Goal: Information Seeking & Learning: Find specific fact

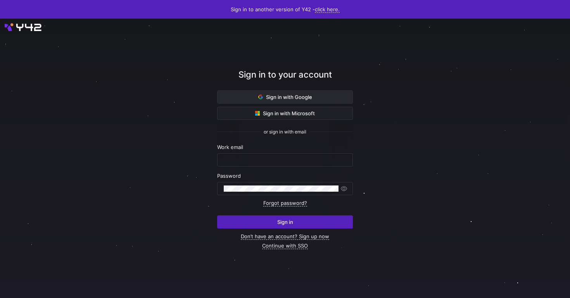
click at [295, 99] on span "Sign in with Google" at bounding box center [285, 97] width 54 height 6
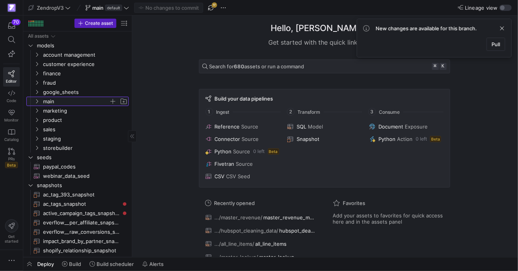
click at [33, 101] on span "main" at bounding box center [80, 101] width 95 height 9
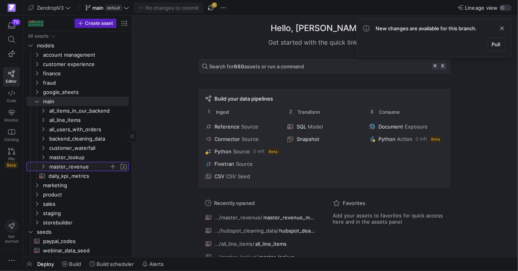
click at [43, 165] on icon "Press SPACE to select this row." at bounding box center [42, 166] width 5 height 5
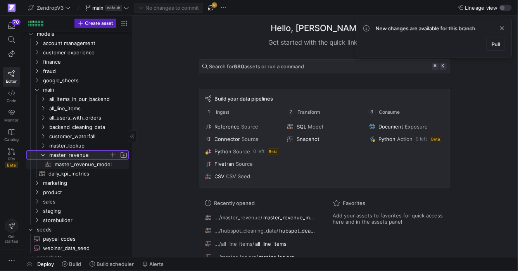
scroll to position [13, 0]
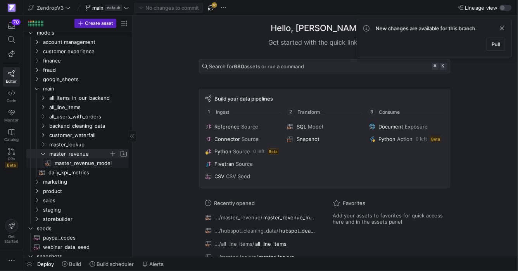
drag, startPoint x: 83, startPoint y: 164, endPoint x: 124, endPoint y: 162, distance: 40.8
click at [83, 164] on span "master_revenue_model​​​​​​​​​​" at bounding box center [87, 163] width 65 height 9
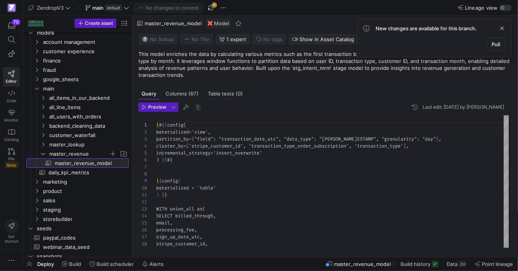
scroll to position [70, 0]
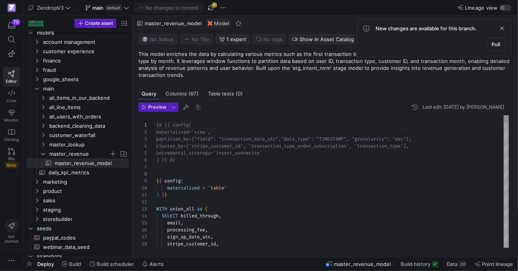
type textarea ") }} WITH union_all as ( SELECT billed_through, email, processing_fee, sign_up_…"
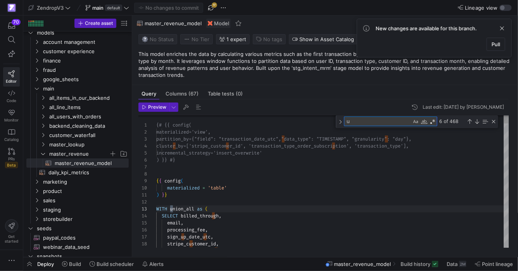
type textarea "us"
type textarea "ml.china_sales_deal_closed_at, ml.Sumai_Sales_Rep, ml.usa_sales_deal_closed_at,…"
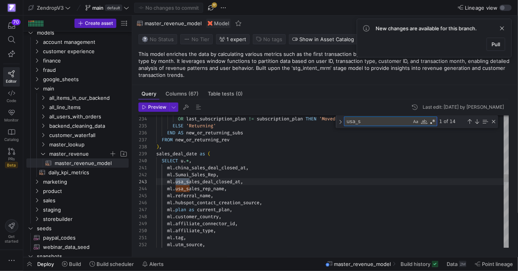
scroll to position [70, 36]
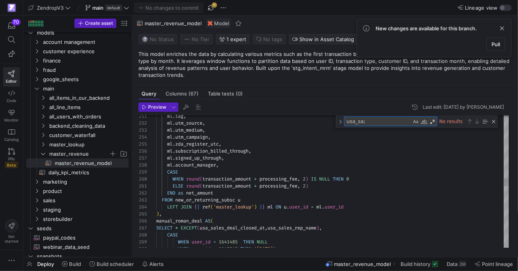
type textarea "usa_sa;"
click at [243, 207] on div "ml . tag , ml . utm_source , ml . utm_medium , ml . utm_campaign , ml . zda_reg…" at bounding box center [332, 158] width 353 height 3623
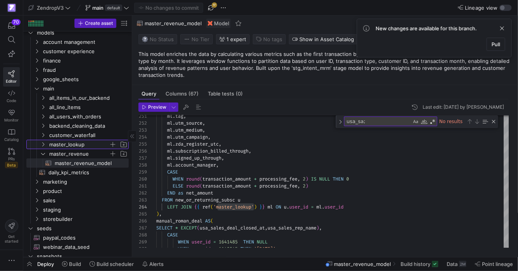
click at [64, 142] on span "master_lookup" at bounding box center [79, 144] width 60 height 9
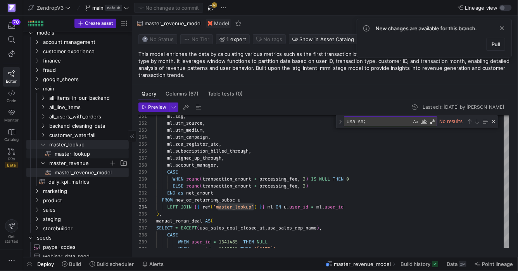
click at [86, 156] on span "master_lookup​​​​​​​​​​" at bounding box center [87, 153] width 65 height 9
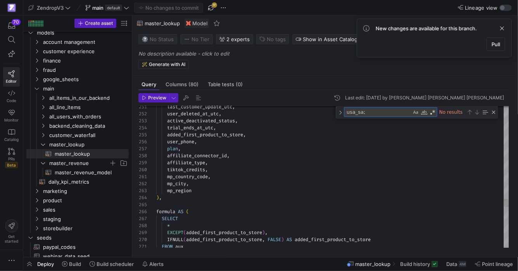
click at [377, 111] on textarea "usa_sa;" at bounding box center [378, 111] width 67 height 9
type textarea "WHEN users.role_id = 9 THEN 'blocked' WHEN users.role_id = 10 THEN 'ubb' WHEN u…"
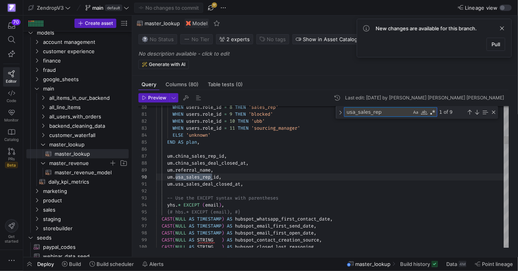
type textarea "usa_sales_rep_"
type textarea ") , sales_rep AS ( SELECT ml.*, u.user_name AS usa_sales_rep_name, us.user_name…"
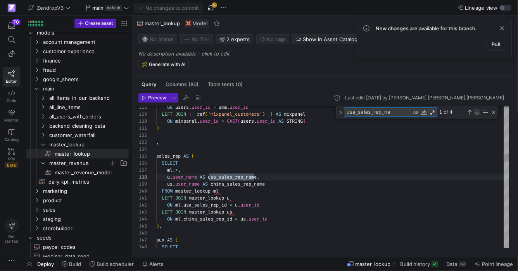
type textarea "usa_sales_rep_na"
click at [476, 112] on div "Next Match (Enter)" at bounding box center [477, 112] width 6 height 6
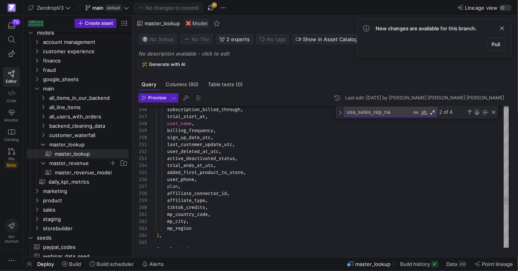
click at [475, 112] on div "Next Match (Enter)" at bounding box center [477, 112] width 6 height 6
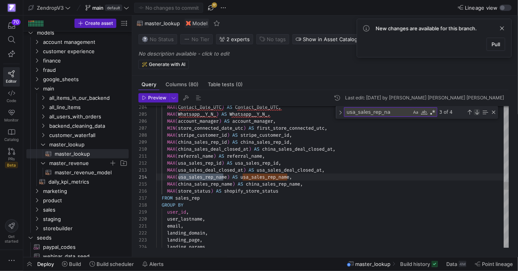
click at [475, 112] on div "Next Match (Enter)" at bounding box center [477, 112] width 6 height 6
click at [476, 114] on div "Next Match (Enter)" at bounding box center [477, 112] width 6 height 6
type textarea ") , sales_rep AS ( SELECT ml.*, u.user_name AS usa_sales_rep_name, us.user_name…"
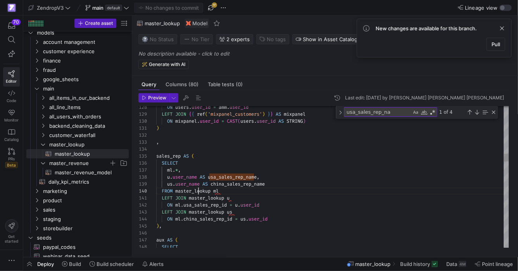
click at [199, 191] on span "master_lookup" at bounding box center [192, 191] width 35 height 6
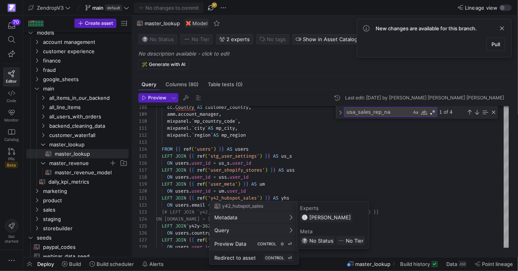
scroll to position [70, 0]
click at [250, 257] on span "Redirect to asset" at bounding box center [236, 258] width 42 height 6
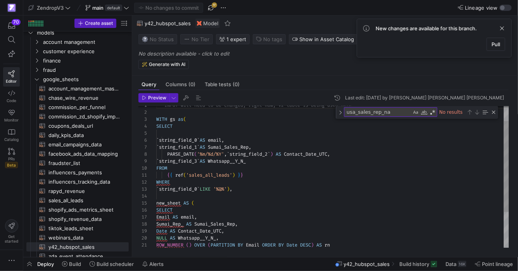
scroll to position [70, 0]
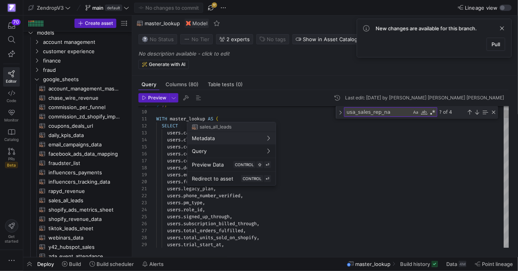
scroll to position [91, 0]
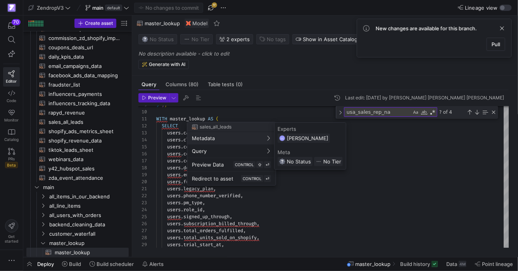
click at [328, 202] on div at bounding box center [259, 135] width 518 height 271
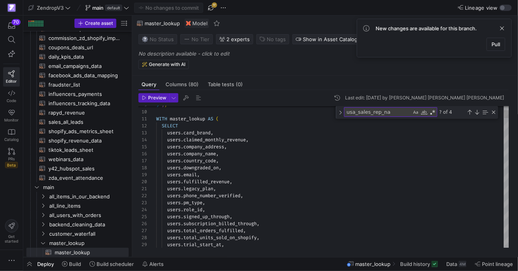
click at [398, 113] on textarea "usa_sales_rep_na" at bounding box center [378, 111] width 67 height 9
type textarea ") , sales_rep AS ( SELECT ml.*, u.user_name AS usa_sales_rep_name, us.user_name…"
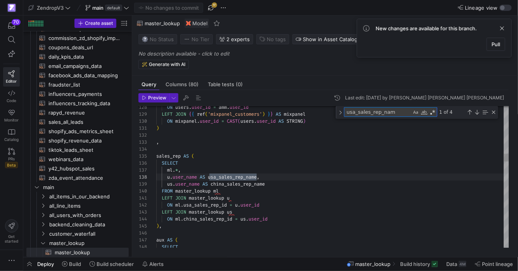
scroll to position [70, 101]
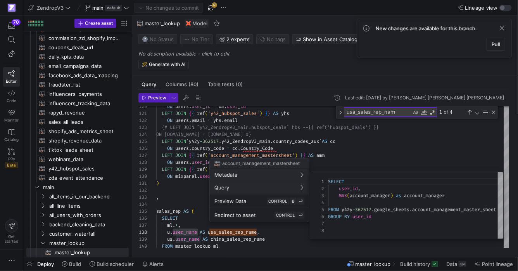
scroll to position [49, 0]
click at [344, 159] on div at bounding box center [259, 135] width 518 height 271
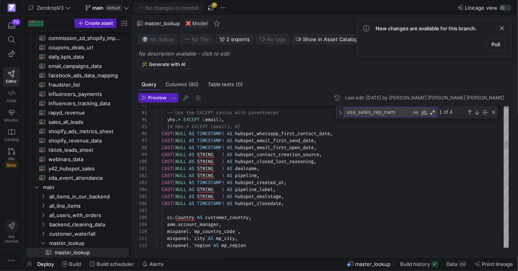
click at [388, 113] on textarea "usa_sales_rep_nam" at bounding box center [378, 111] width 67 height 9
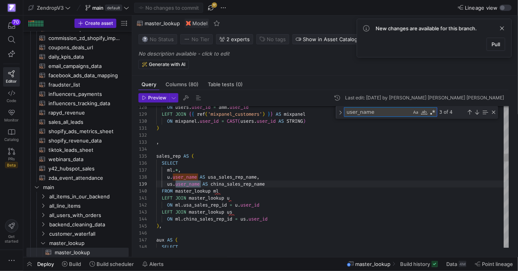
scroll to position [49, 45]
type textarea "user_name"
click at [473, 115] on div "3 of 4" at bounding box center [467, 112] width 59 height 10
click at [471, 114] on div "Previous Match (⇧Enter)" at bounding box center [470, 112] width 6 height 6
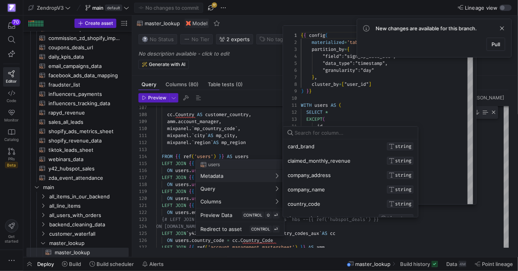
scroll to position [0, 0]
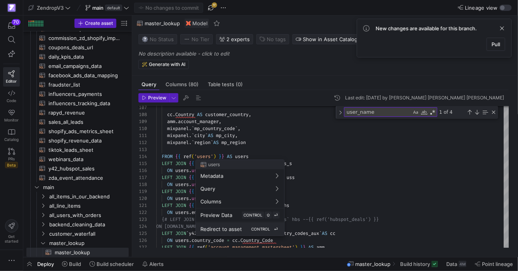
click at [253, 230] on span "CONTROL" at bounding box center [260, 229] width 19 height 5
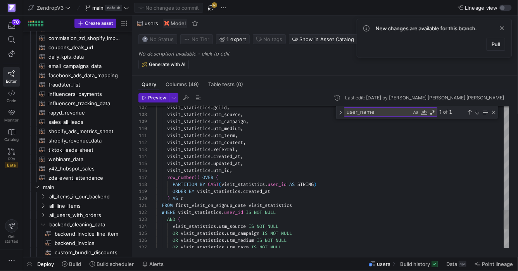
scroll to position [417, 0]
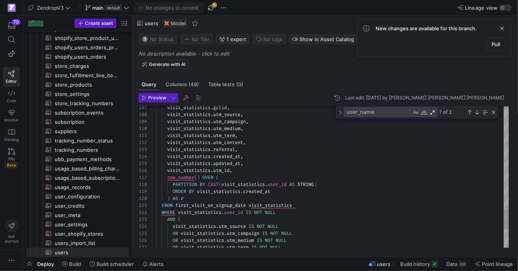
click at [390, 111] on textarea "user_name" at bounding box center [378, 111] width 67 height 9
type textarea "sync_with_sumai_at ), id as user_id, name as user_name, firstname as user_first…"
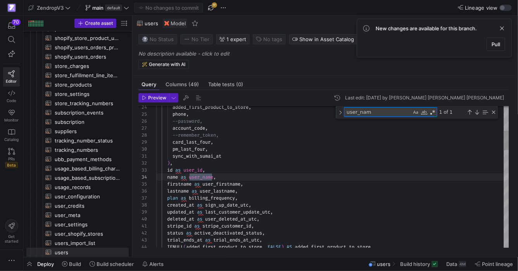
scroll to position [70, 56]
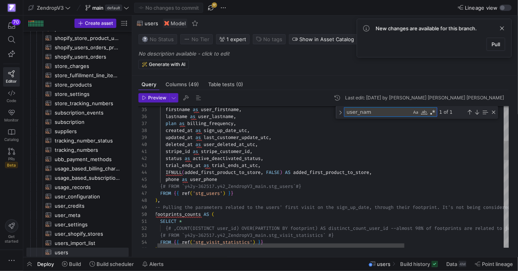
type textarea "user_nam"
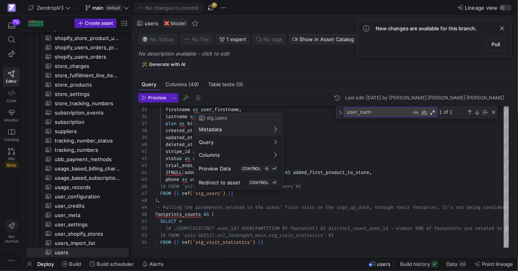
click at [382, 193] on div at bounding box center [259, 135] width 518 height 271
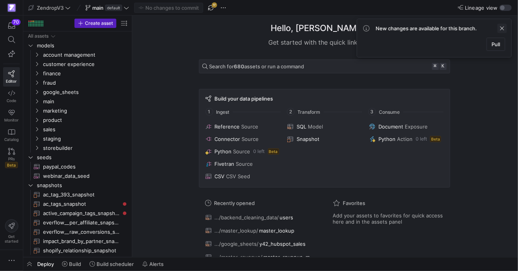
click at [501, 29] on span at bounding box center [502, 28] width 9 height 9
click at [38, 100] on icon "Press SPACE to select this row." at bounding box center [36, 101] width 5 height 5
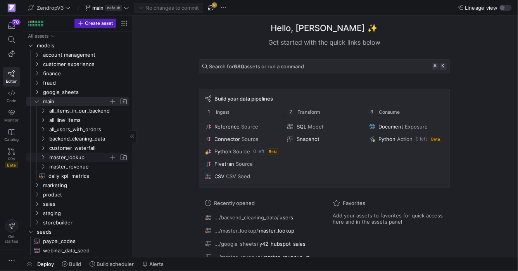
click at [40, 156] on icon "Press SPACE to select this row." at bounding box center [42, 157] width 5 height 5
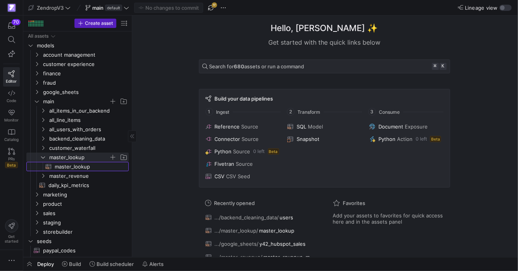
click at [69, 164] on span "master_lookup​​​​​​​​​​" at bounding box center [87, 166] width 65 height 9
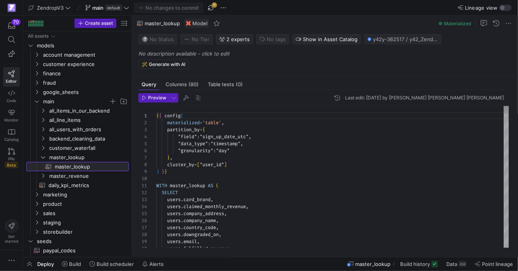
scroll to position [70, 0]
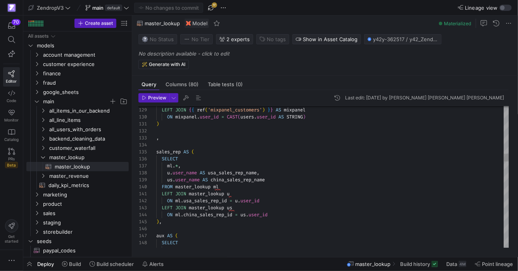
click at [213, 201] on span "usa_sales_rep_id" at bounding box center [205, 201] width 43 height 6
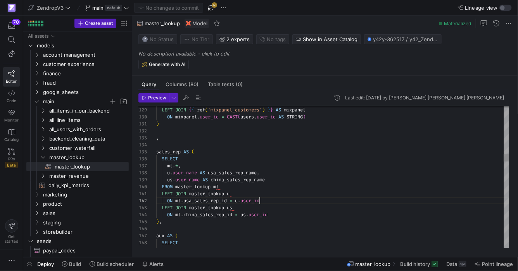
scroll to position [7, 106]
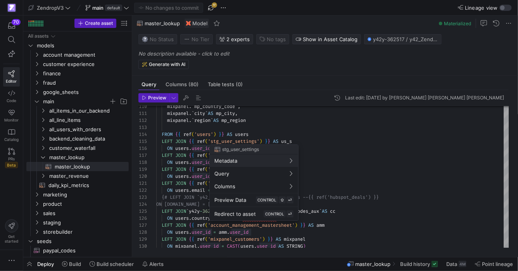
click at [206, 133] on div at bounding box center [259, 135] width 518 height 271
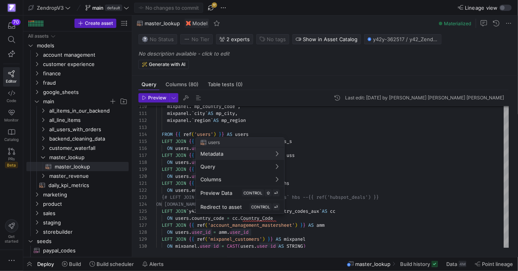
click at [242, 211] on button "Redirect to asset CONTROL ⏎" at bounding box center [240, 206] width 88 height 13
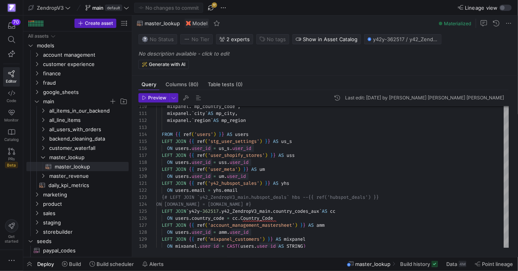
type textarea "{{ config( materialized='table', partition_by={ "field": "sign_up_date_utc", "d…"
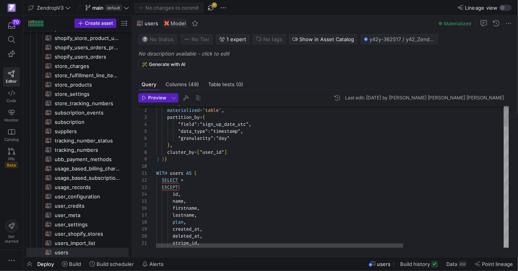
scroll to position [70, 0]
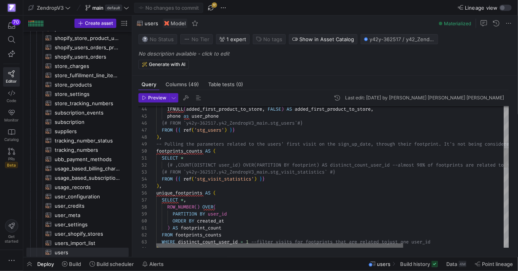
click at [240, 243] on div at bounding box center [279, 245] width 247 height 5
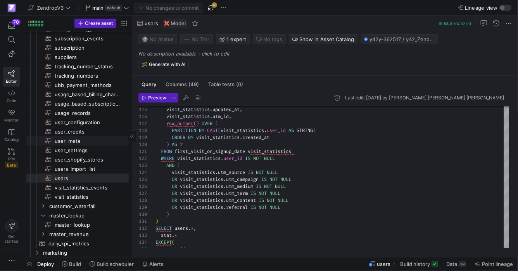
scroll to position [315, 0]
